Goal: Task Accomplishment & Management: Use online tool/utility

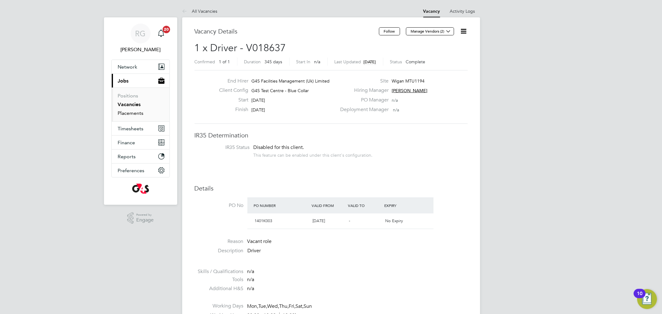
click at [125, 114] on link "Placements" at bounding box center [131, 113] width 26 height 6
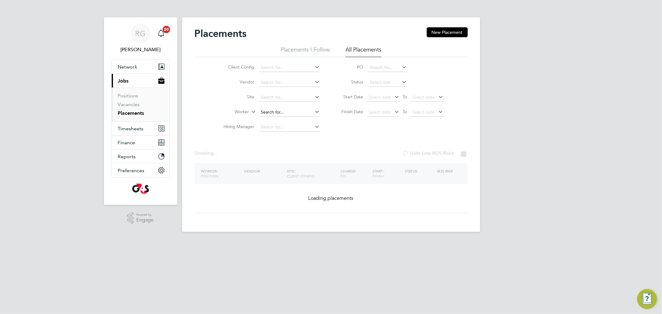
click at [276, 109] on input at bounding box center [289, 112] width 61 height 9
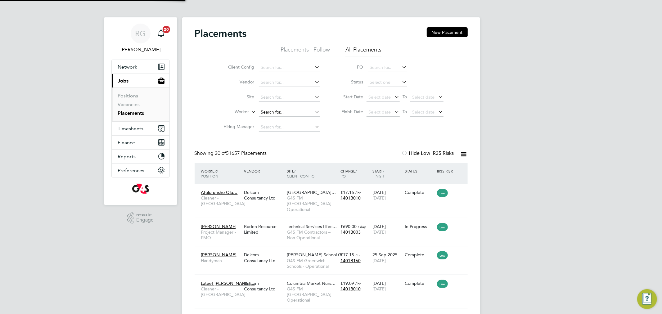
paste input "[PERSON_NAME]"
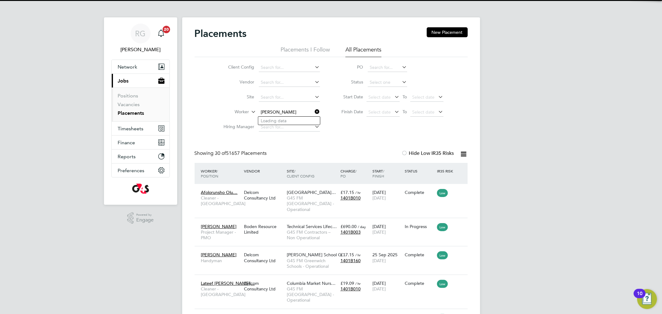
scroll to position [23, 54]
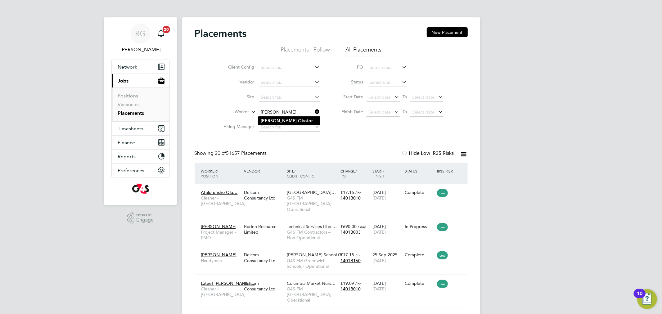
type input "[PERSON_NAME]"
click at [297, 118] on li "[PERSON_NAME]" at bounding box center [289, 121] width 62 height 8
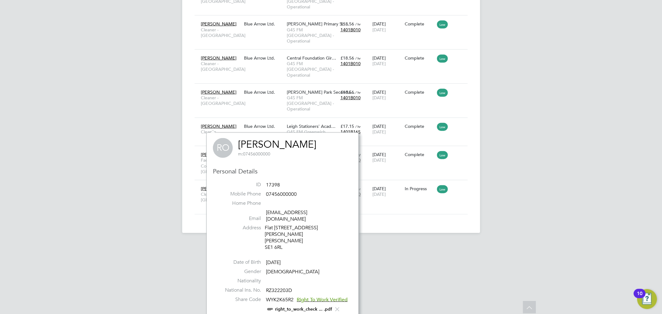
scroll to position [506, 0]
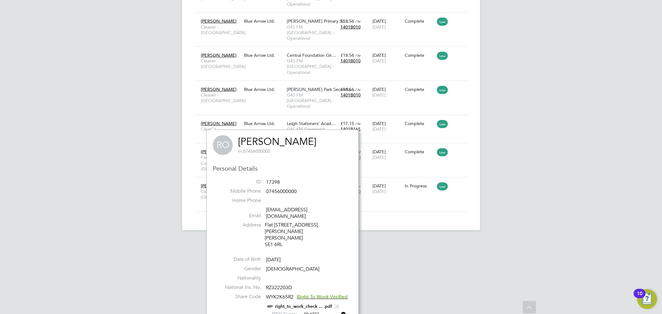
click at [255, 143] on link "[PERSON_NAME]" at bounding box center [277, 142] width 78 height 12
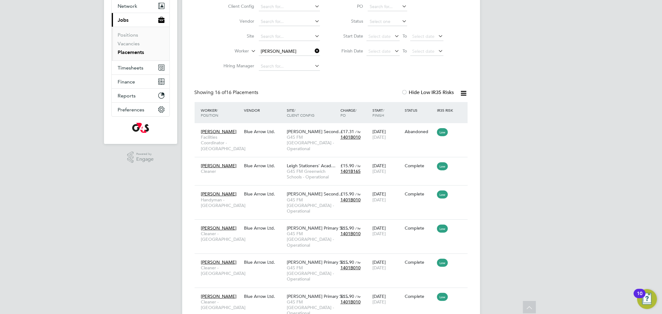
scroll to position [0, 0]
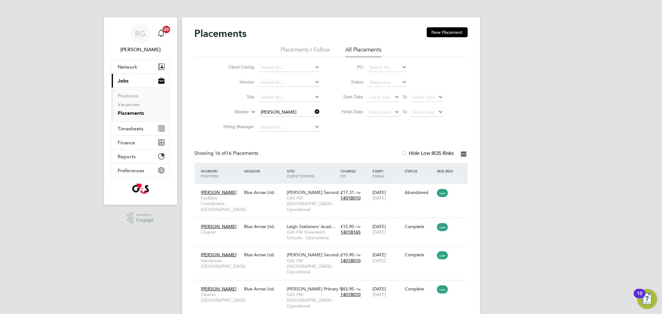
click at [314, 112] on icon at bounding box center [314, 111] width 0 height 9
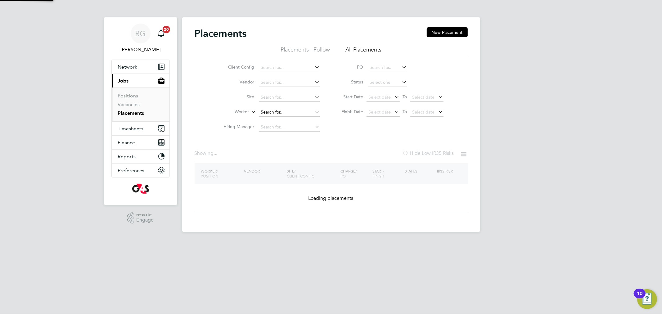
click at [297, 110] on input at bounding box center [289, 112] width 61 height 9
paste input "[PERSON_NAME]"
type input "[PERSON_NAME]"
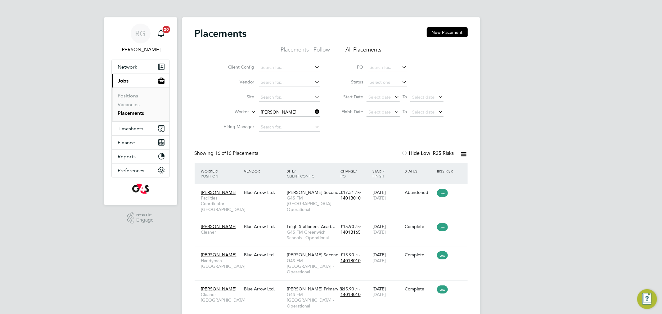
scroll to position [23, 54]
drag, startPoint x: 314, startPoint y: 111, endPoint x: 302, endPoint y: 113, distance: 12.9
click at [314, 111] on icon at bounding box center [314, 111] width 0 height 9
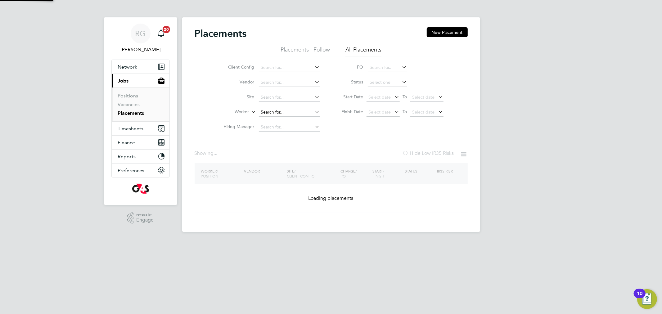
click at [284, 110] on input at bounding box center [289, 112] width 61 height 9
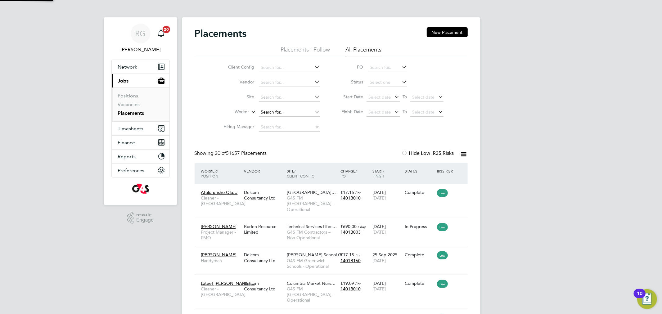
paste input "[PERSON_NAME]"
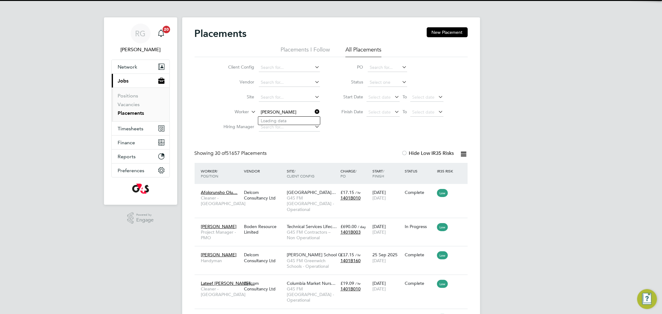
scroll to position [23, 54]
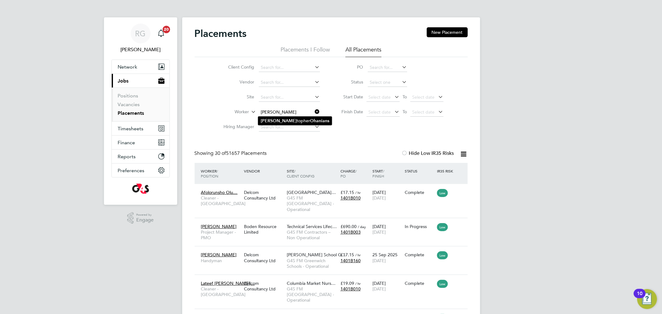
click at [310, 119] on b "Ohanians" at bounding box center [319, 120] width 19 height 5
type input "[PERSON_NAME]"
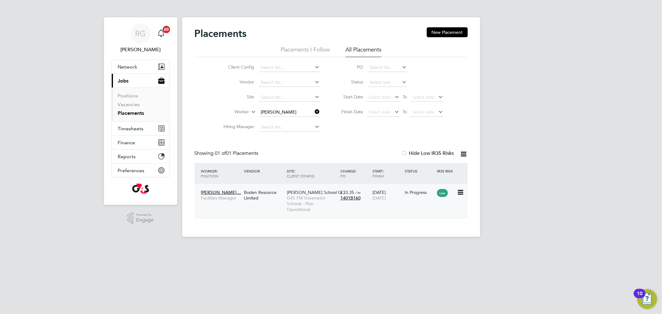
click at [222, 190] on span "[PERSON_NAME]…" at bounding box center [221, 193] width 40 height 6
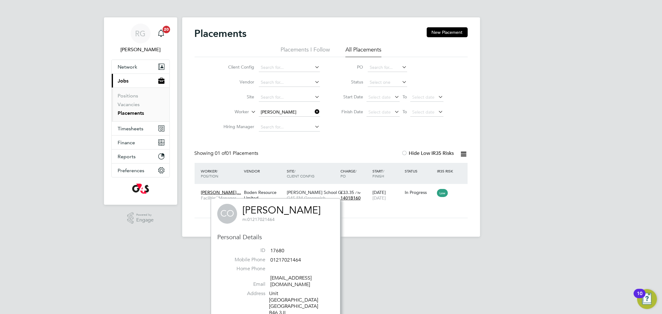
click at [259, 208] on link "[PERSON_NAME]" at bounding box center [281, 210] width 78 height 12
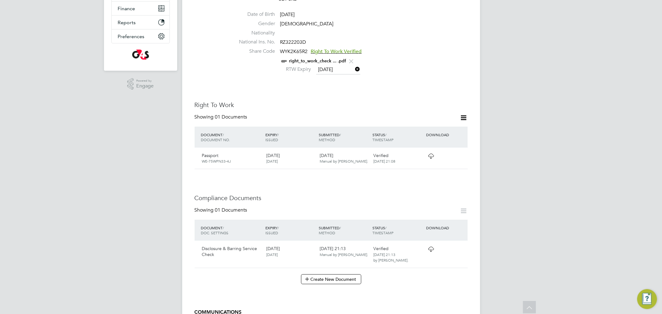
scroll to position [172, 0]
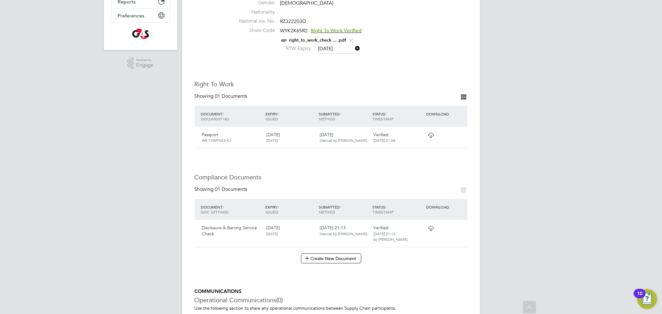
click at [432, 226] on icon at bounding box center [431, 228] width 8 height 5
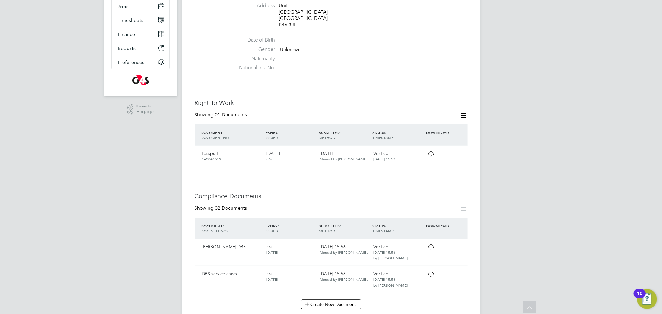
scroll to position [172, 0]
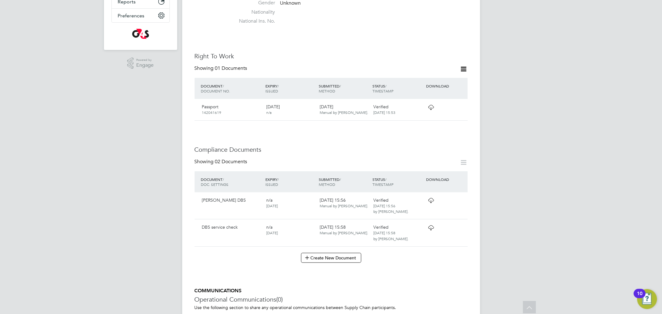
click at [433, 201] on icon at bounding box center [431, 200] width 8 height 5
